Goal: Task Accomplishment & Management: Use online tool/utility

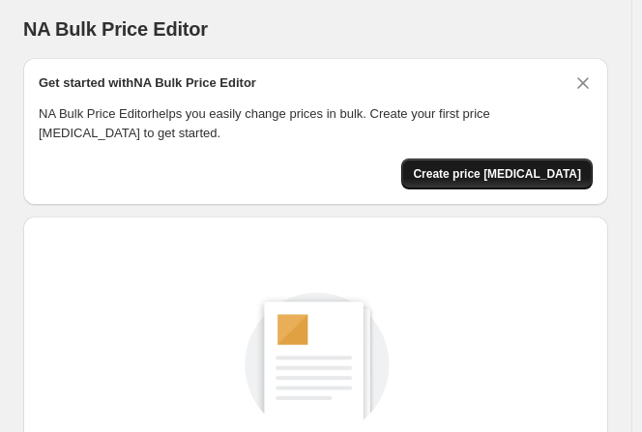
click at [549, 173] on span "Create price [MEDICAL_DATA]" at bounding box center [497, 173] width 168 height 15
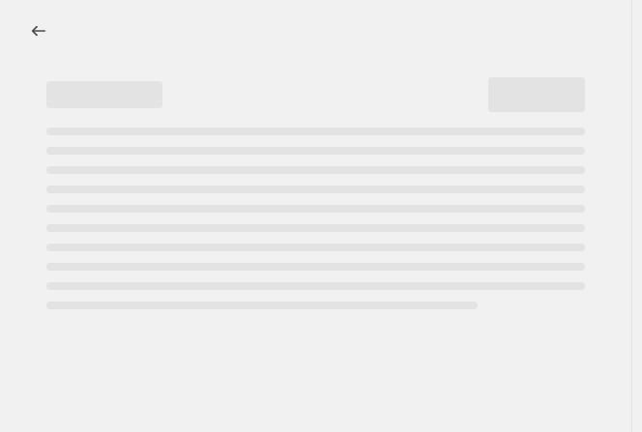
select select "percentage"
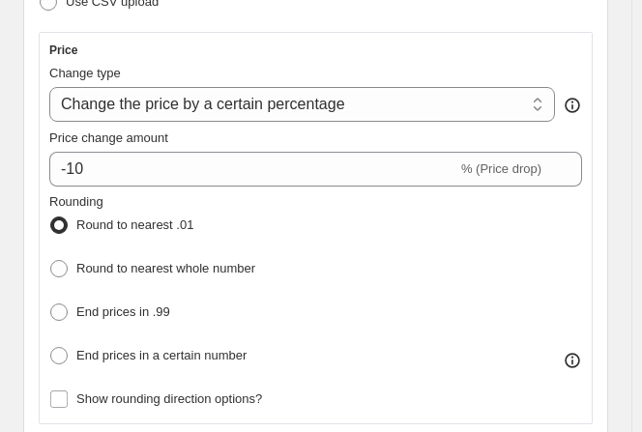
scroll to position [469, 0]
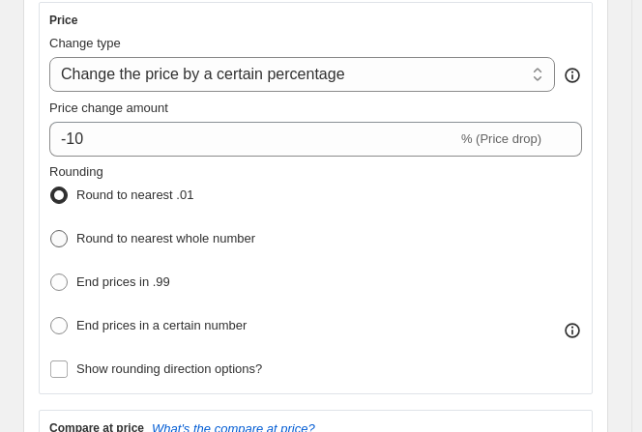
click at [64, 235] on span at bounding box center [58, 238] width 17 height 17
click at [51, 231] on input "Round to nearest whole number" at bounding box center [50, 230] width 1 height 1
radio input "true"
click at [62, 274] on span at bounding box center [58, 282] width 17 height 17
click at [51, 274] on input "End prices in .99" at bounding box center [50, 274] width 1 height 1
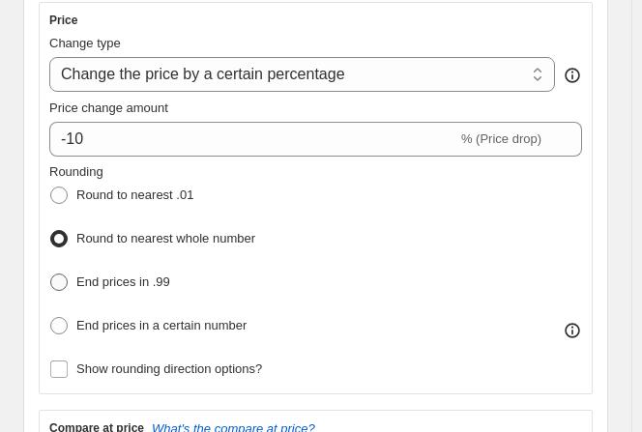
radio input "true"
click at [62, 231] on span at bounding box center [58, 238] width 17 height 17
click at [51, 231] on input "Round to nearest whole number" at bounding box center [50, 230] width 1 height 1
radio input "true"
click at [489, 69] on select "Change the price to a certain amount Change the price by a certain amount Chang…" at bounding box center [302, 74] width 506 height 35
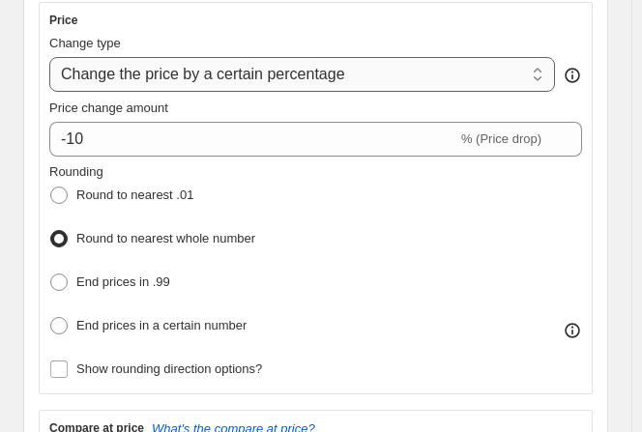
select select "margin"
type input "50"
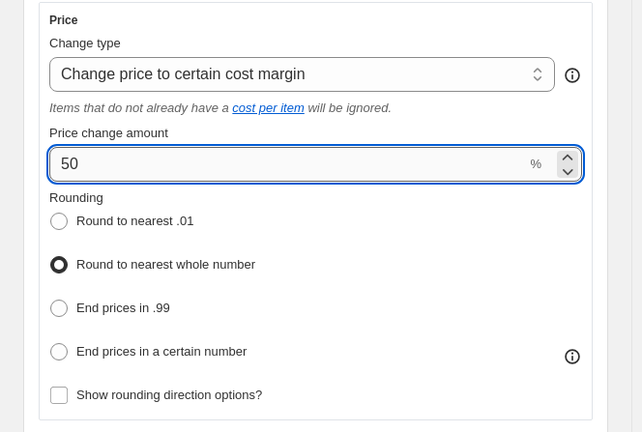
click at [475, 158] on input "50" at bounding box center [287, 164] width 477 height 35
click at [382, 172] on input "50" at bounding box center [287, 164] width 477 height 35
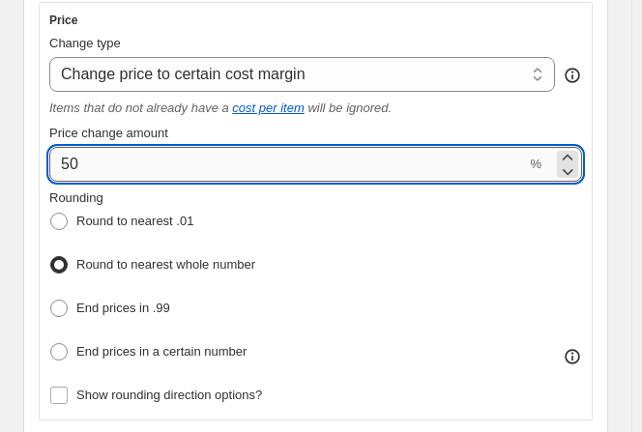
click at [382, 172] on input "50" at bounding box center [287, 164] width 477 height 35
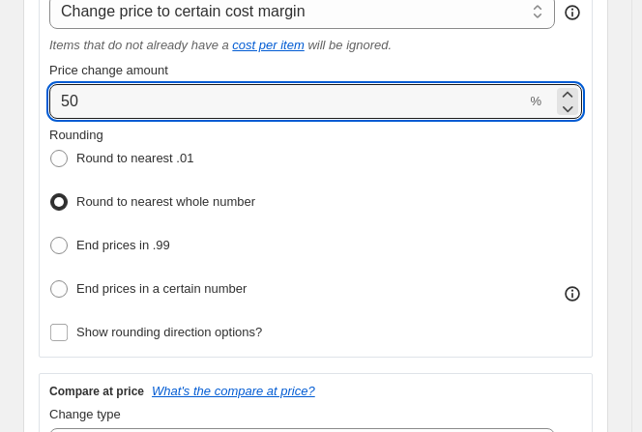
scroll to position [536, 0]
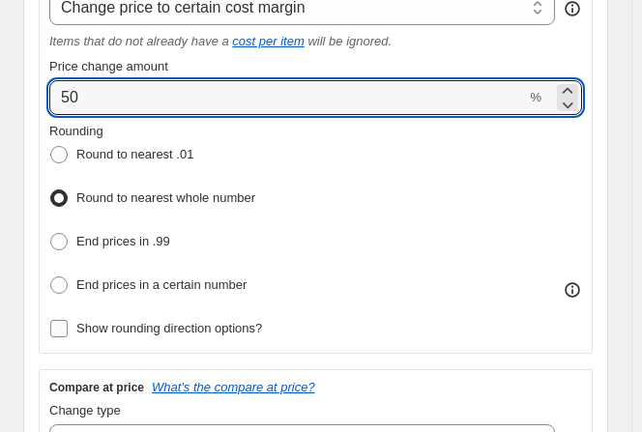
click at [68, 319] on span at bounding box center [58, 328] width 19 height 19
click at [68, 320] on input "Show rounding direction options?" at bounding box center [58, 328] width 17 height 17
checkbox input "true"
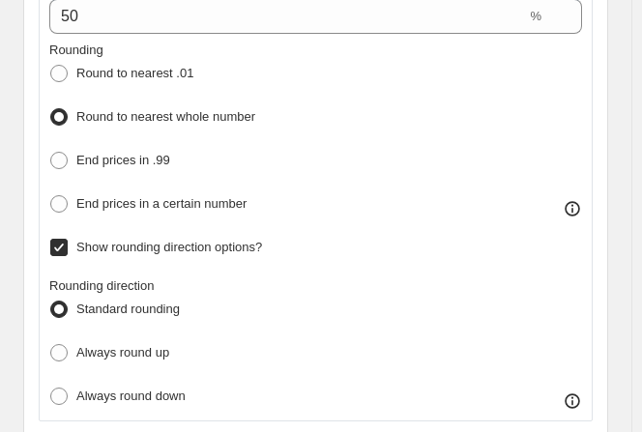
scroll to position [654, 0]
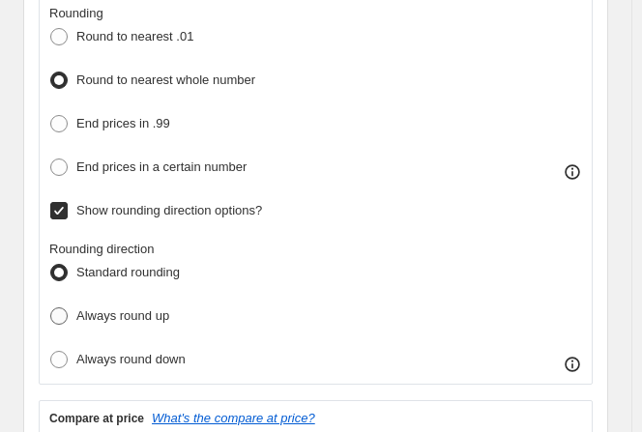
click at [62, 310] on span at bounding box center [58, 315] width 17 height 17
click at [51, 308] on input "Always round up" at bounding box center [50, 307] width 1 height 1
radio input "true"
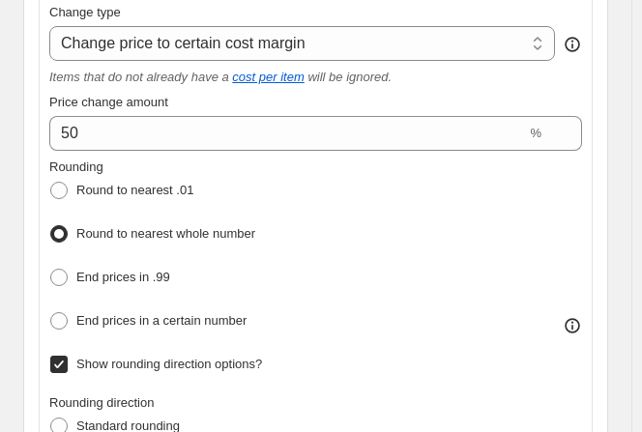
scroll to position [494, 0]
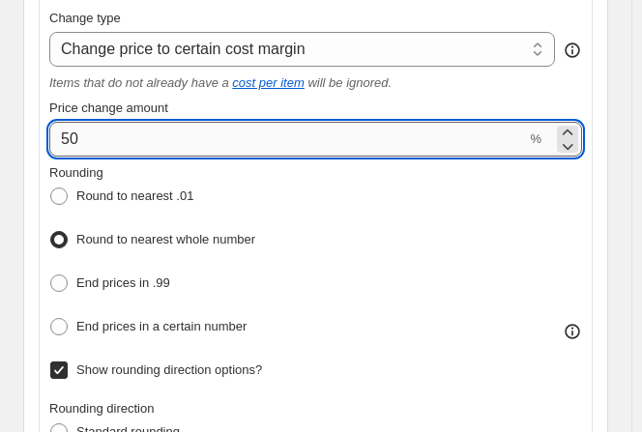
click at [415, 137] on input "50" at bounding box center [287, 139] width 477 height 35
type input "5"
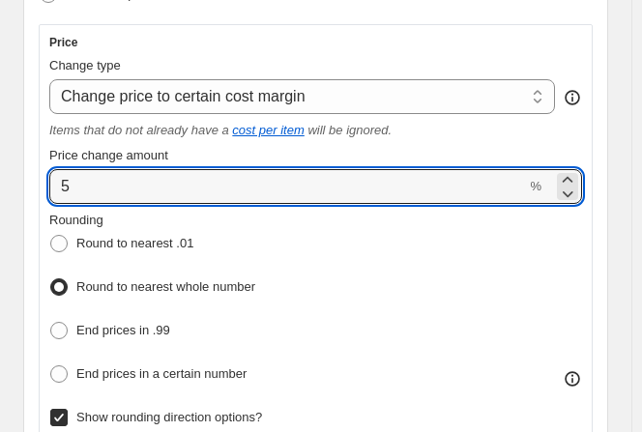
scroll to position [437, 0]
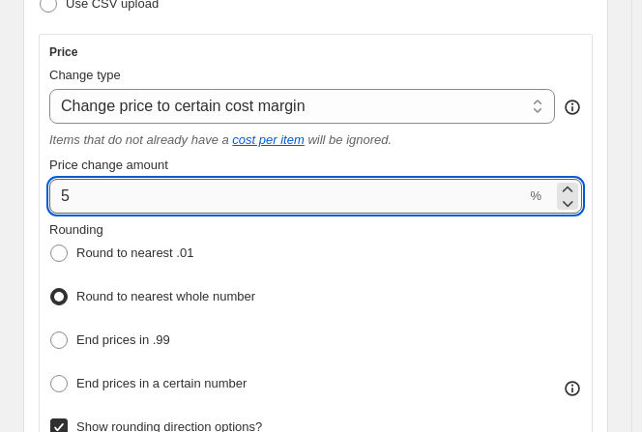
click at [476, 194] on input "5" at bounding box center [287, 196] width 477 height 35
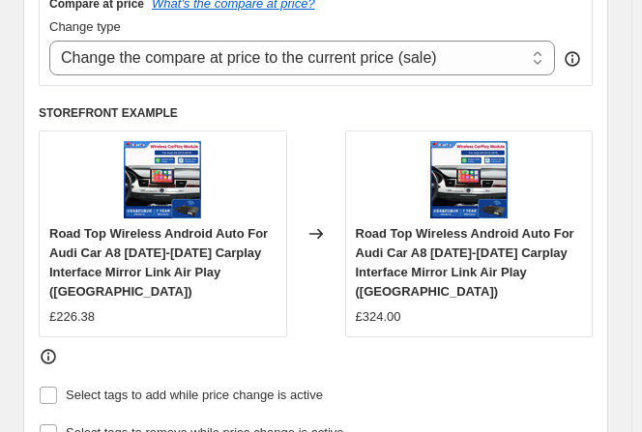
scroll to position [1063, 0]
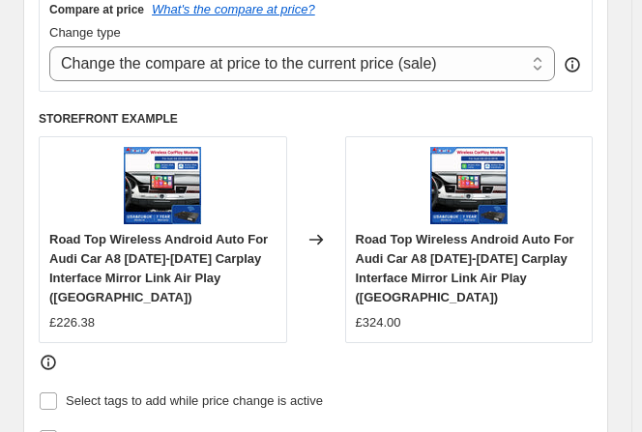
type input "1"
click at [51, 353] on icon at bounding box center [48, 362] width 19 height 19
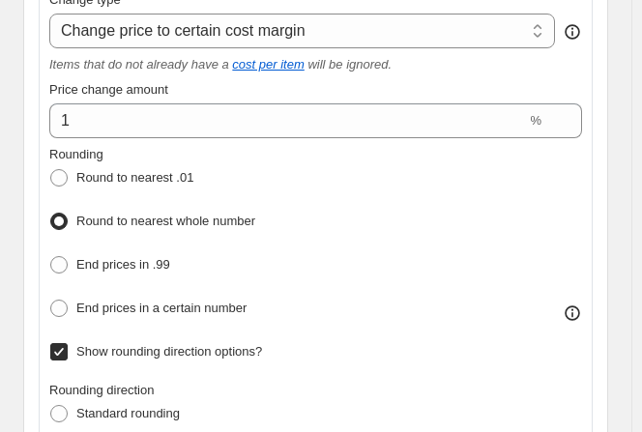
scroll to position [476, 0]
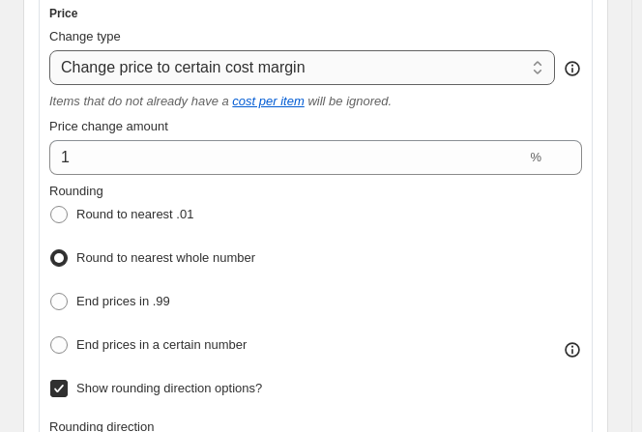
click at [491, 73] on select "Change the price to a certain amount Change the price by a certain amount Chang…" at bounding box center [302, 67] width 506 height 35
select select "to"
click at [49, 50] on select "Change the price to a certain amount Change the price by a certain amount Chang…" at bounding box center [302, 67] width 506 height 35
type input "80.00"
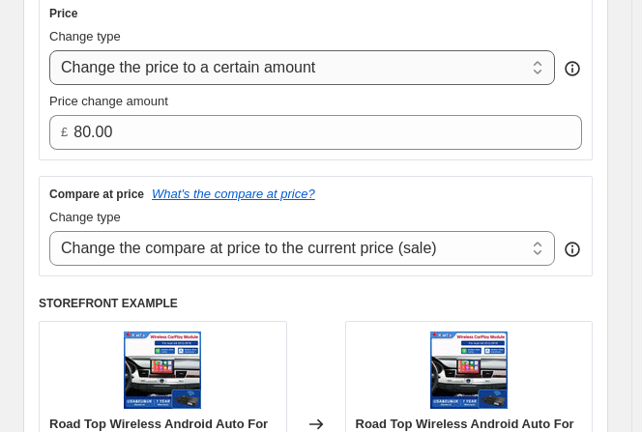
click at [489, 75] on select "Change the price to a certain amount Change the price by a certain amount Chang…" at bounding box center [302, 67] width 506 height 35
click at [49, 50] on select "Change the price to a certain amount Change the price by a certain amount Chang…" at bounding box center [302, 67] width 506 height 35
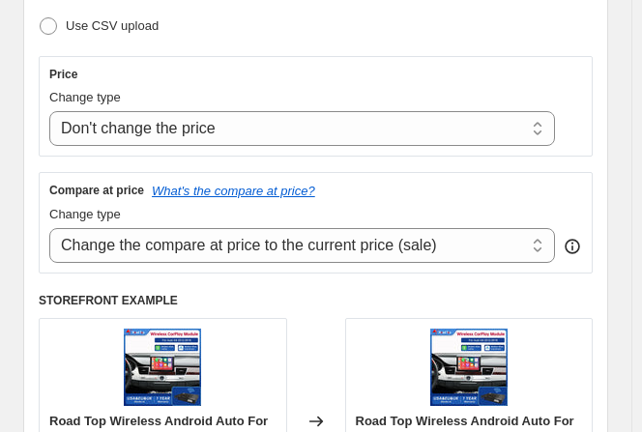
scroll to position [464, 0]
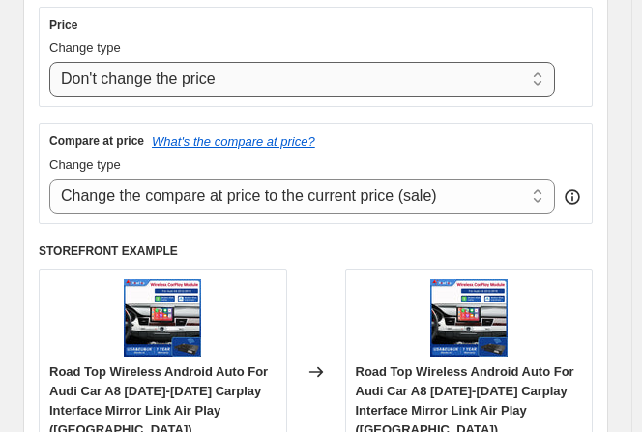
click at [549, 78] on select "Change the price to a certain amount Change the price by a certain amount Chang…" at bounding box center [302, 79] width 506 height 35
click at [49, 62] on select "Change the price to a certain amount Change the price by a certain amount Chang…" at bounding box center [302, 79] width 506 height 35
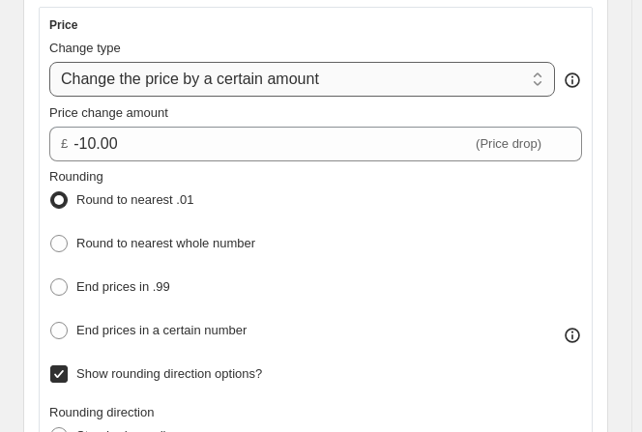
click at [483, 88] on select "Change the price to a certain amount Change the price by a certain amount Chang…" at bounding box center [302, 79] width 506 height 35
select select "percentage"
click at [49, 62] on select "Change the price to a certain amount Change the price by a certain amount Chang…" at bounding box center [302, 79] width 506 height 35
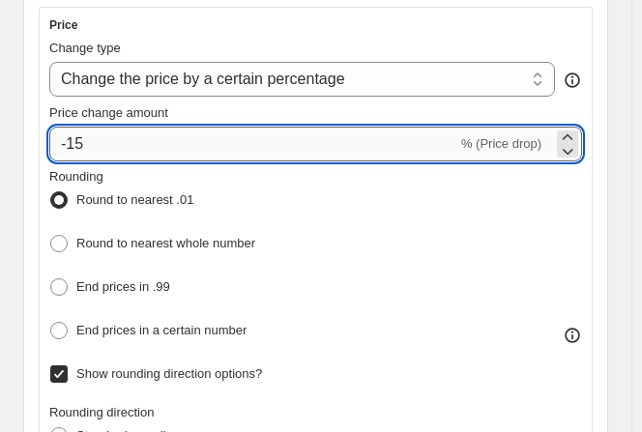
click at [385, 138] on input "-15" at bounding box center [253, 144] width 408 height 35
type input "-1"
type input "5"
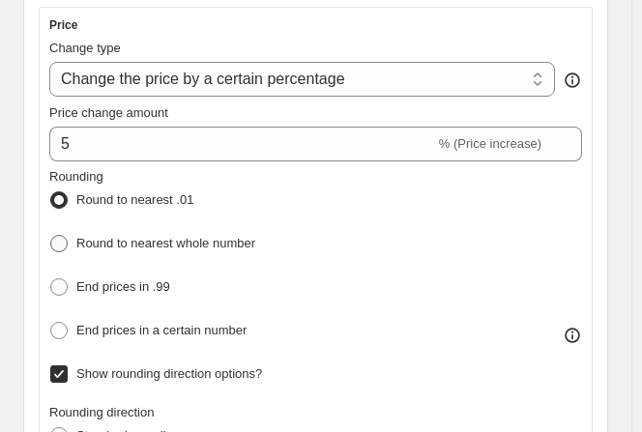
click at [60, 239] on span at bounding box center [58, 243] width 17 height 17
click at [51, 236] on input "Round to nearest whole number" at bounding box center [50, 235] width 1 height 1
radio input "true"
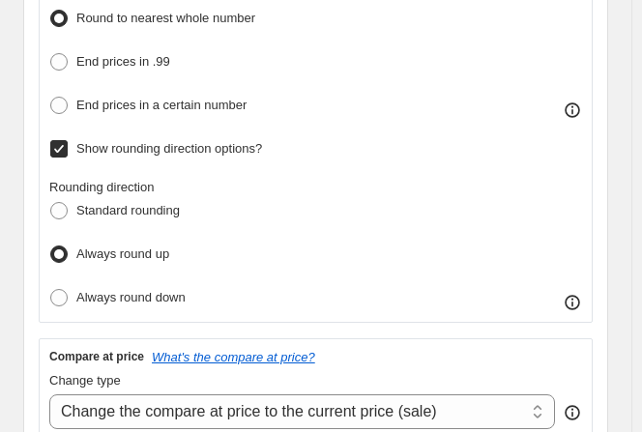
scroll to position [527, 0]
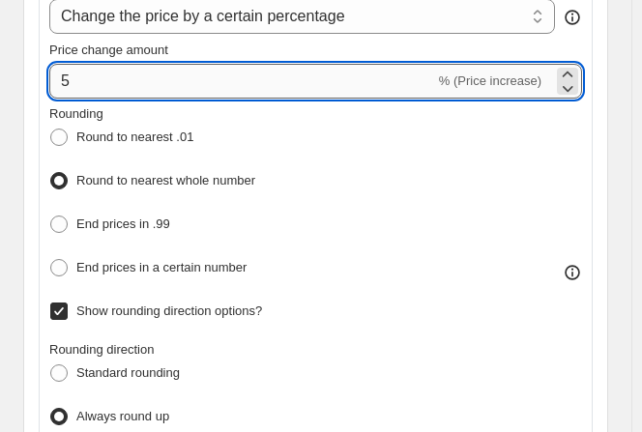
click at [312, 73] on input "5" at bounding box center [242, 81] width 386 height 35
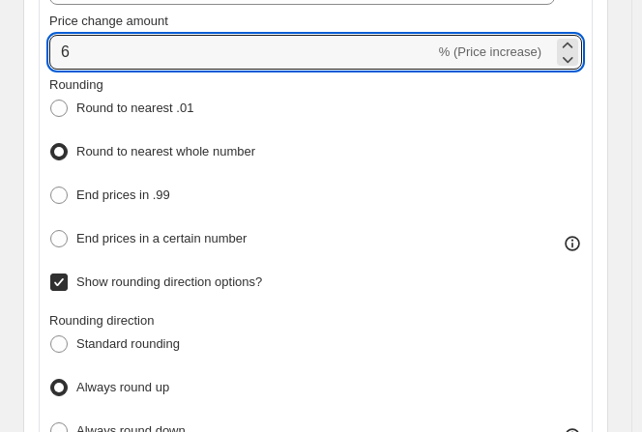
scroll to position [561, 0]
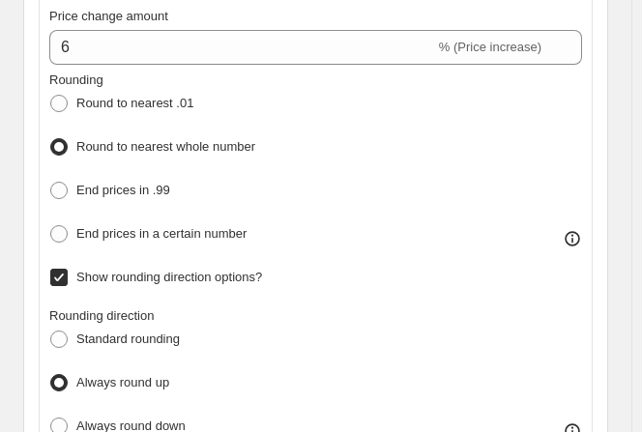
click at [593, 113] on div "Price Change type Change the price to a certain amount Change the price by a ce…" at bounding box center [316, 180] width 554 height 541
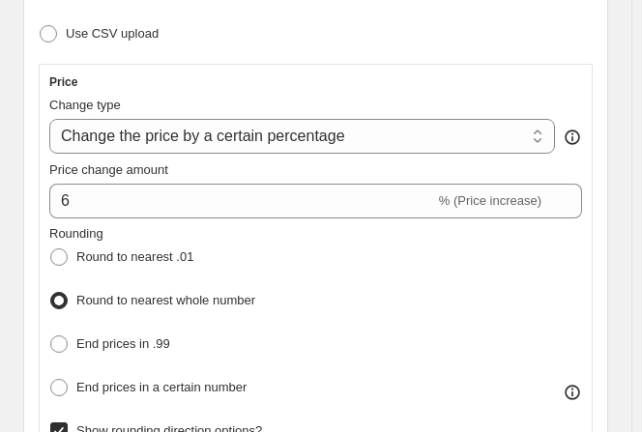
scroll to position [307, 0]
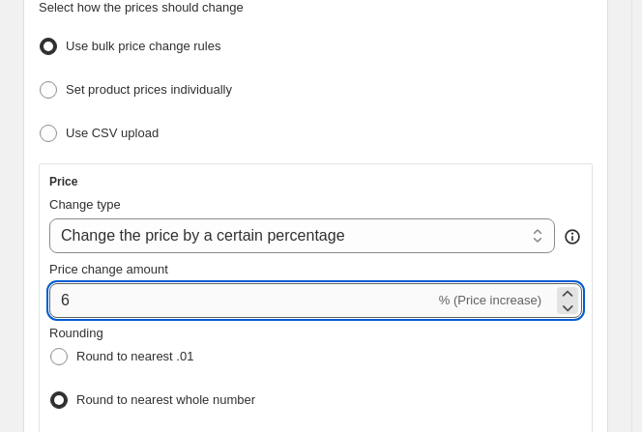
click at [291, 295] on input "6" at bounding box center [242, 300] width 386 height 35
type input "6"
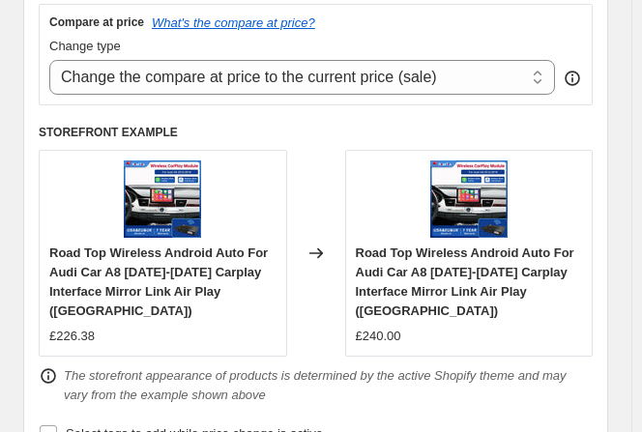
scroll to position [1029, 0]
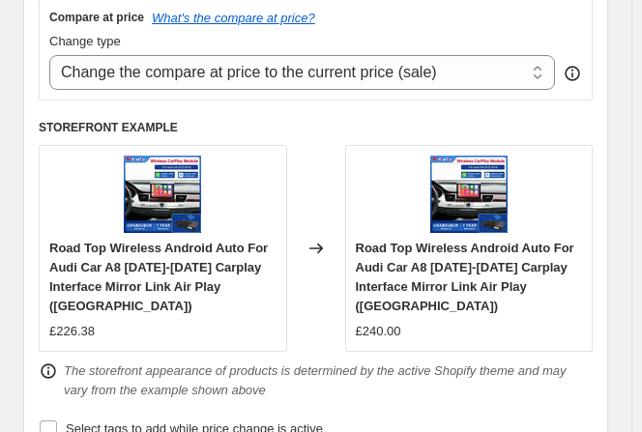
type input "5"
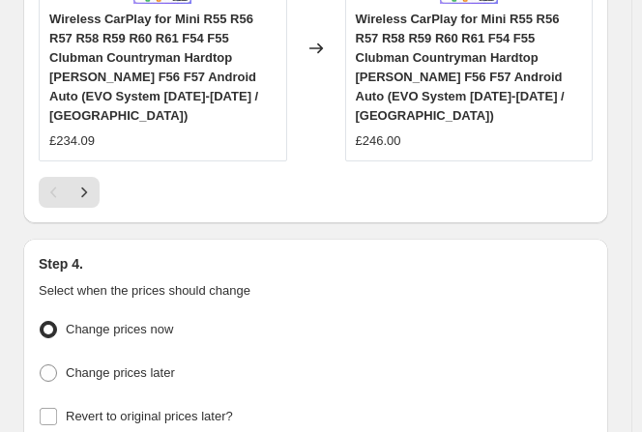
scroll to position [2886, 0]
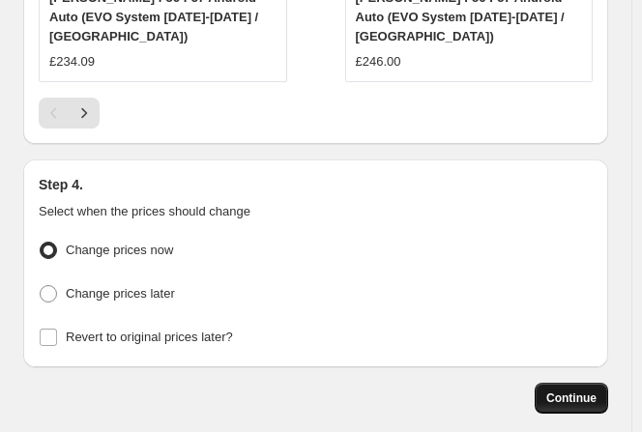
click at [577, 391] on span "Continue" at bounding box center [571, 398] width 50 height 15
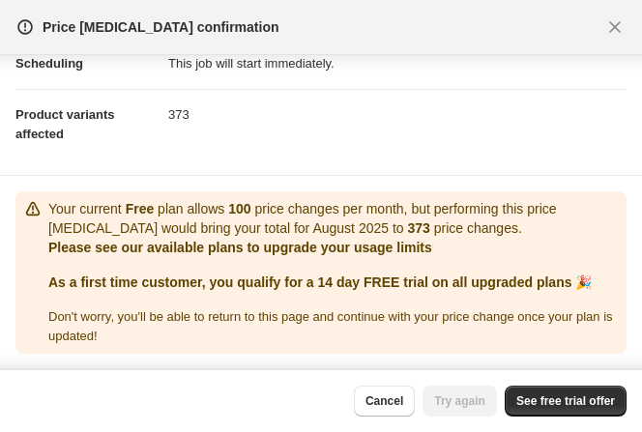
scroll to position [190, 0]
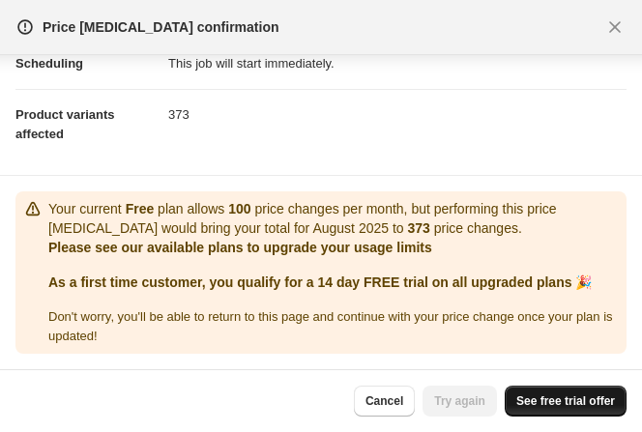
click at [575, 399] on span "See free trial offer" at bounding box center [565, 401] width 99 height 15
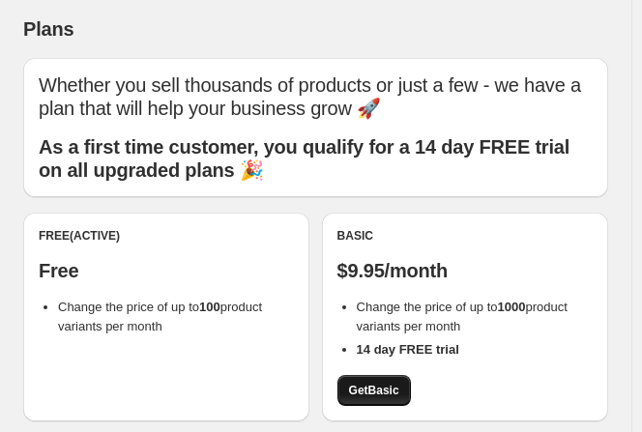
click at [381, 384] on span "Get Basic" at bounding box center [374, 390] width 50 height 15
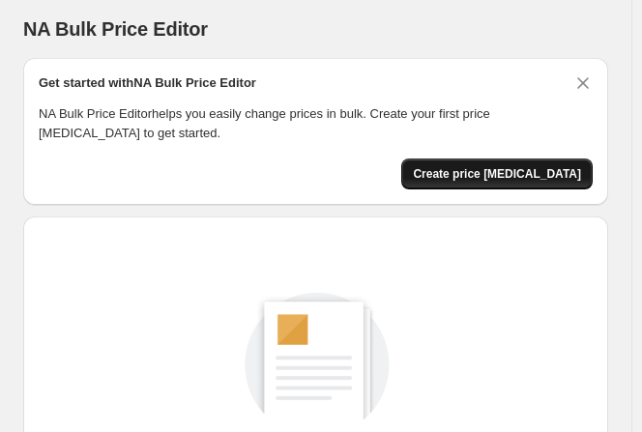
click at [557, 168] on span "Create price [MEDICAL_DATA]" at bounding box center [497, 173] width 168 height 15
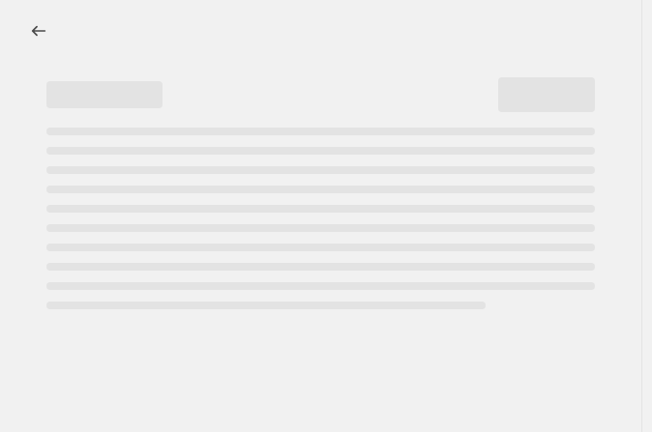
select select "percentage"
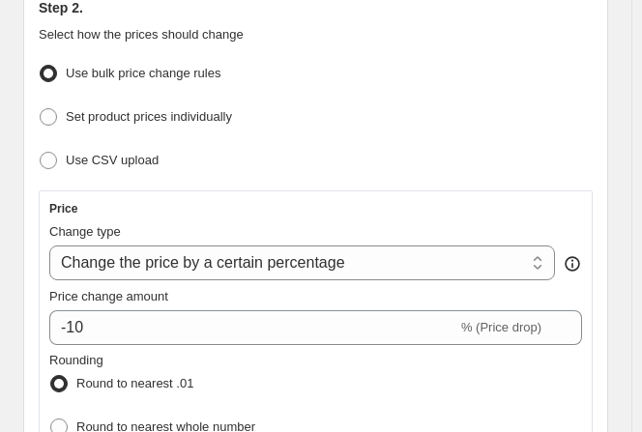
scroll to position [300, 0]
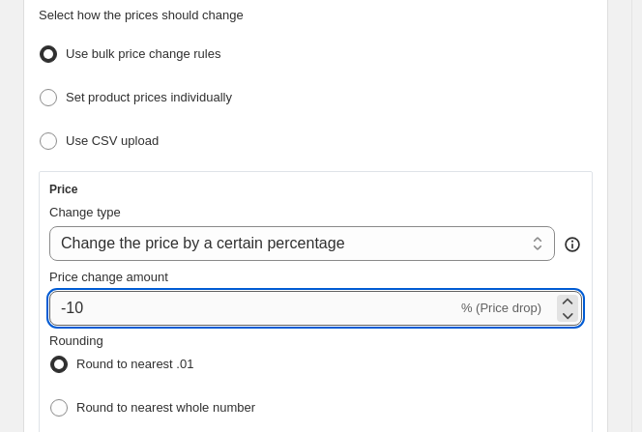
click at [297, 301] on input "-10" at bounding box center [253, 308] width 408 height 35
type input "5"
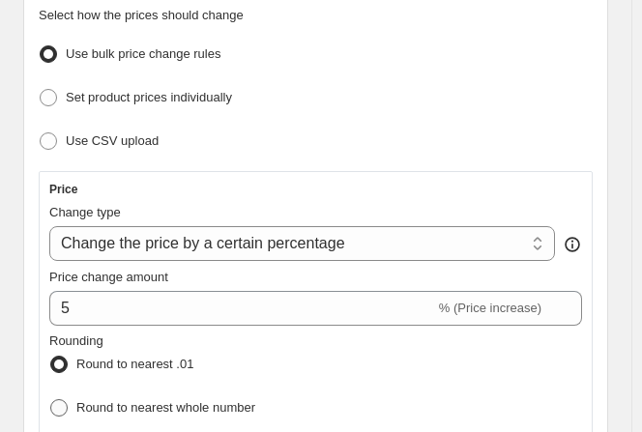
click at [121, 400] on span "Round to nearest whole number" at bounding box center [165, 407] width 179 height 15
click at [51, 399] on input "Round to nearest whole number" at bounding box center [50, 399] width 1 height 1
radio input "true"
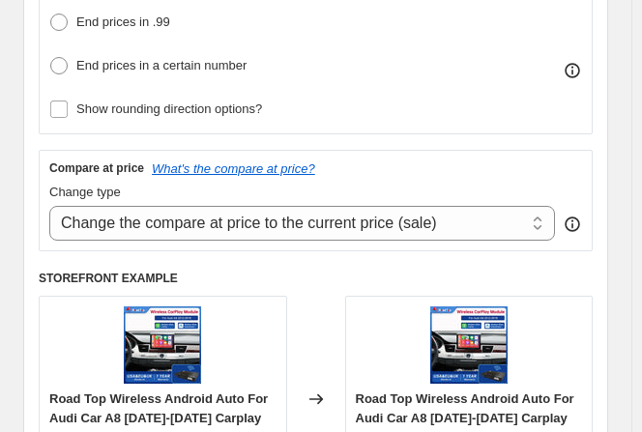
scroll to position [749, 0]
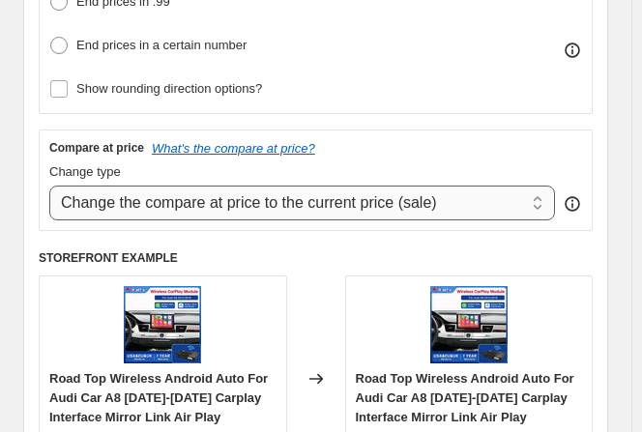
click at [512, 192] on select "Change the compare at price to the current price (sale) Change the compare at p…" at bounding box center [302, 203] width 506 height 35
select select "remove"
click at [49, 186] on select "Change the compare at price to the current price (sale) Change the compare at p…" at bounding box center [302, 203] width 506 height 35
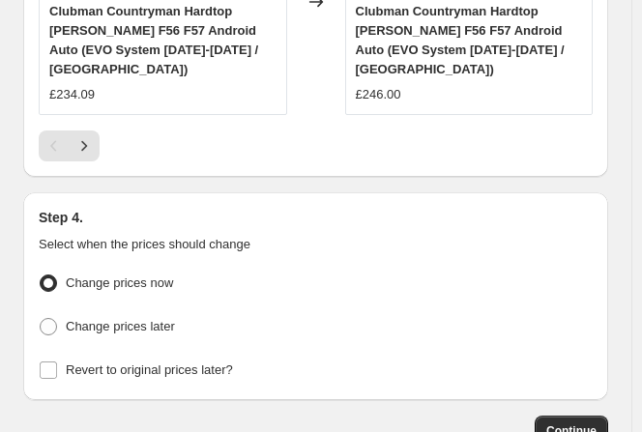
scroll to position [2720, 0]
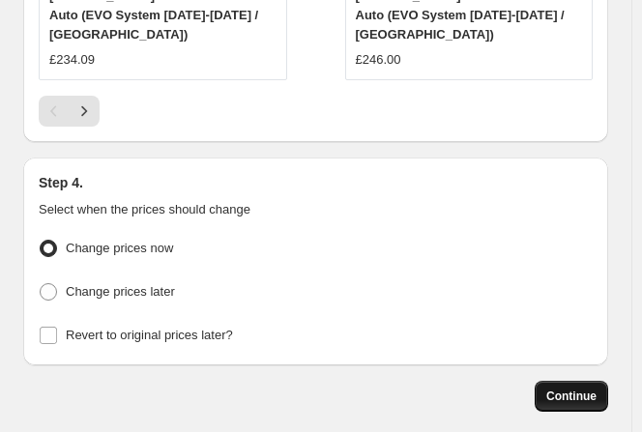
click at [590, 389] on span "Continue" at bounding box center [571, 396] width 50 height 15
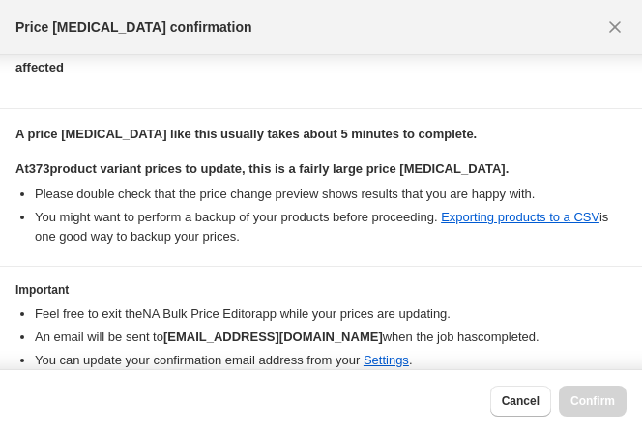
scroll to position [315, 0]
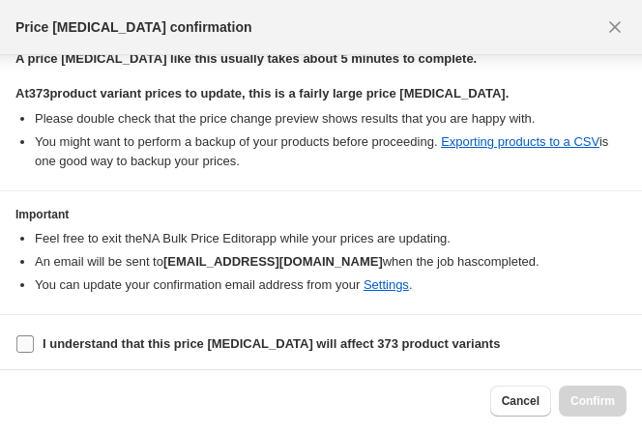
click at [28, 341] on input "I understand that this price [MEDICAL_DATA] will affect 373 product variants" at bounding box center [24, 344] width 17 height 17
checkbox input "true"
click at [584, 397] on span "Confirm" at bounding box center [592, 401] width 44 height 15
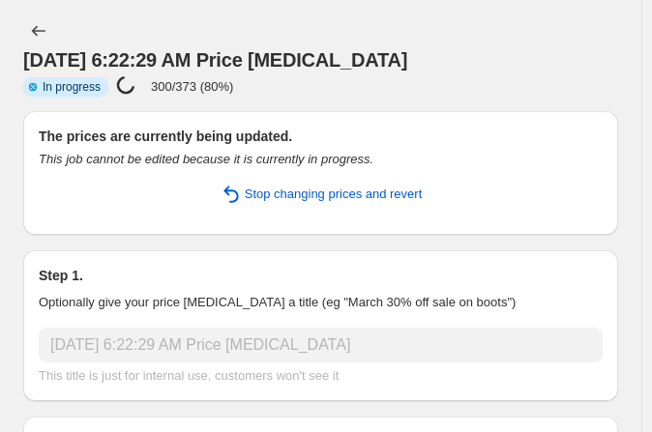
select select "percentage"
select select "remove"
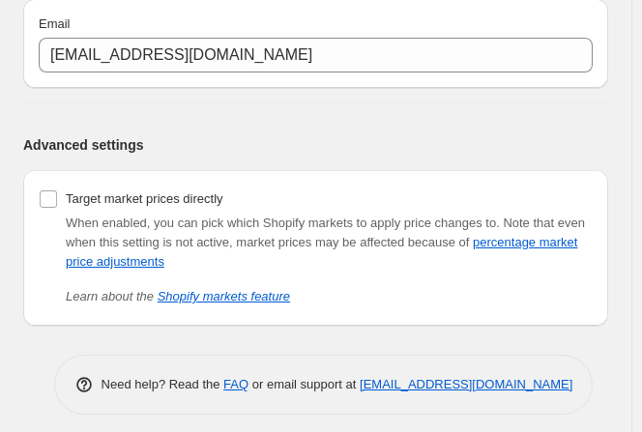
scroll to position [287, 0]
